Goal: Task Accomplishment & Management: Manage account settings

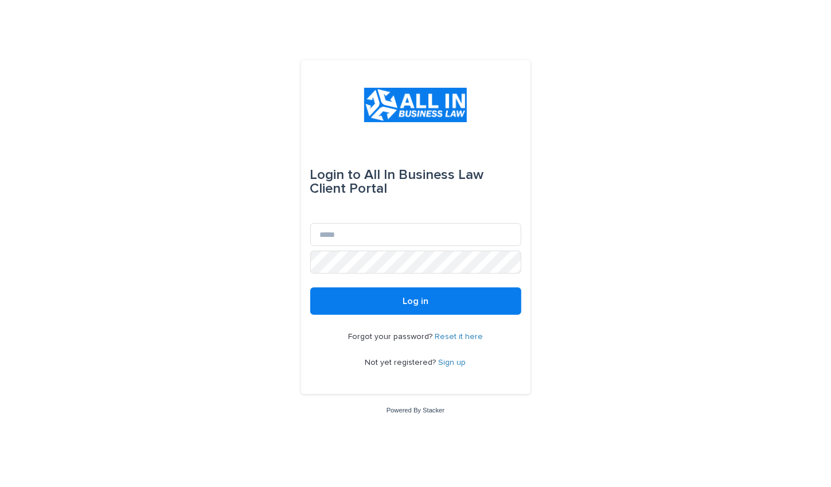
click at [452, 361] on link "Sign up" at bounding box center [453, 362] width 28 height 8
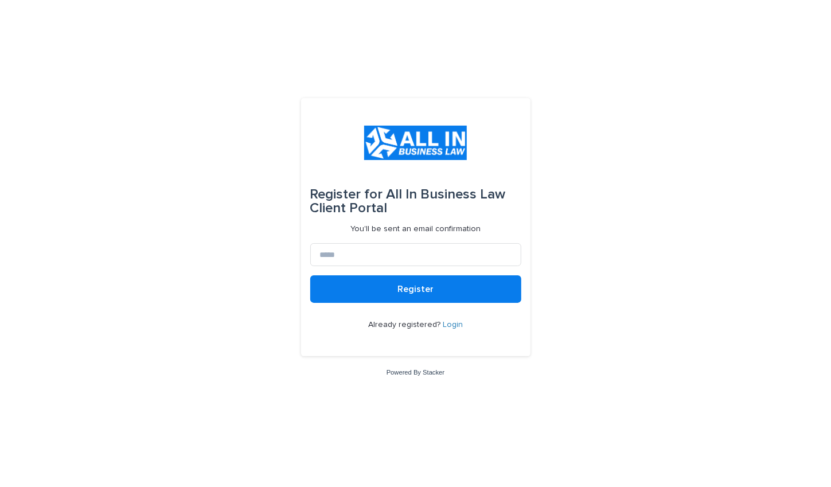
click at [411, 232] on p "You'll be sent an email confirmation" at bounding box center [415, 229] width 130 height 10
click at [406, 250] on input at bounding box center [415, 254] width 211 height 23
type input "**********"
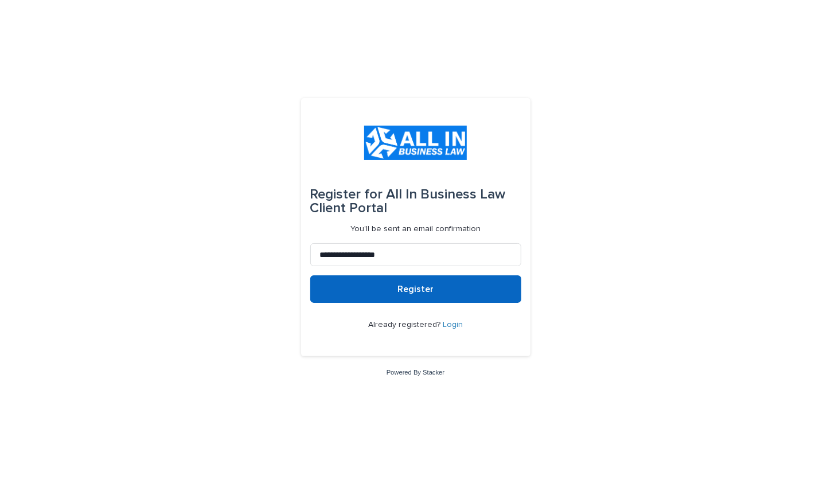
click at [437, 288] on button "Register" at bounding box center [415, 289] width 211 height 28
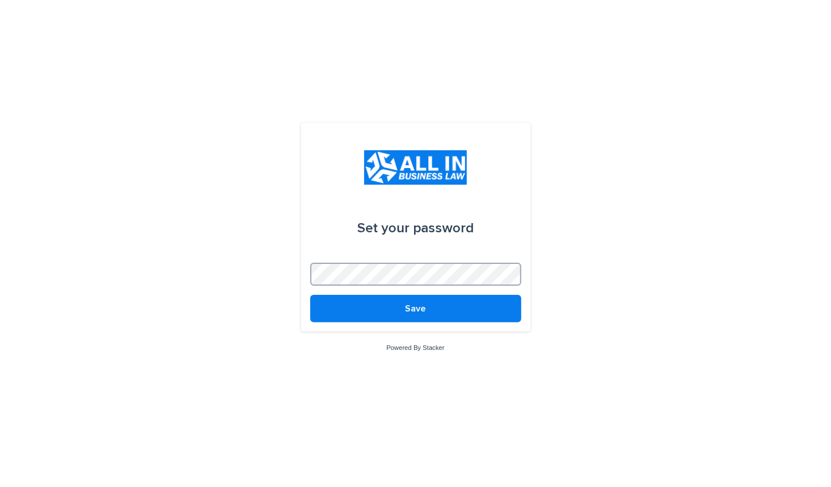
click at [310, 295] on button "Save" at bounding box center [415, 309] width 211 height 28
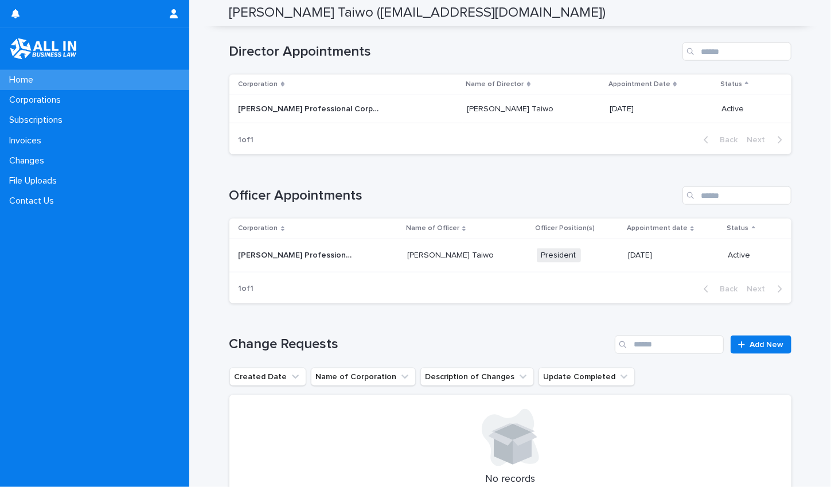
scroll to position [912, 0]
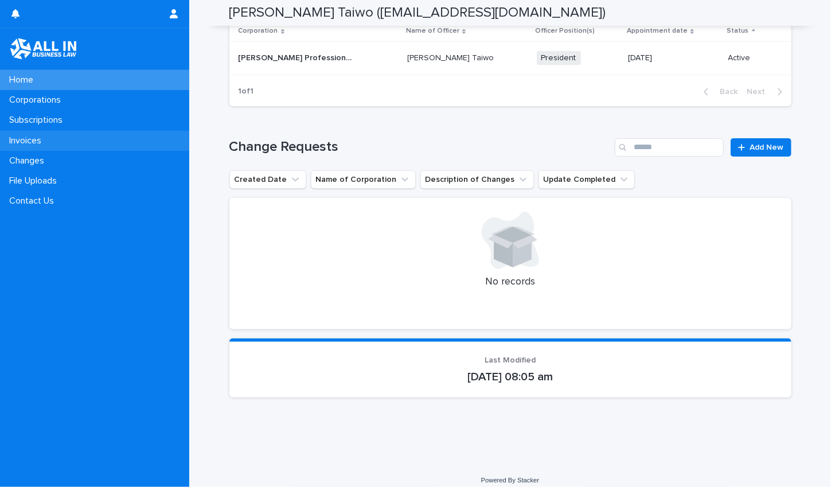
click at [28, 139] on p "Invoices" at bounding box center [28, 140] width 46 height 11
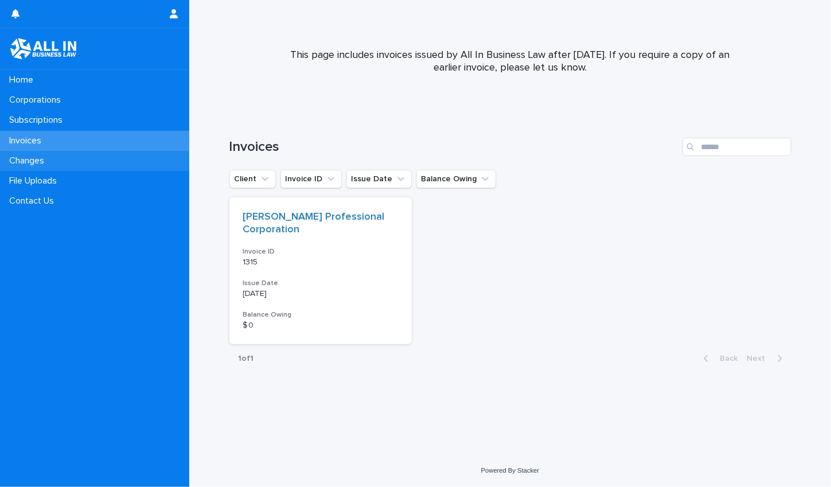
click at [35, 161] on p "Changes" at bounding box center [29, 160] width 49 height 11
